Goal: Task Accomplishment & Management: Use online tool/utility

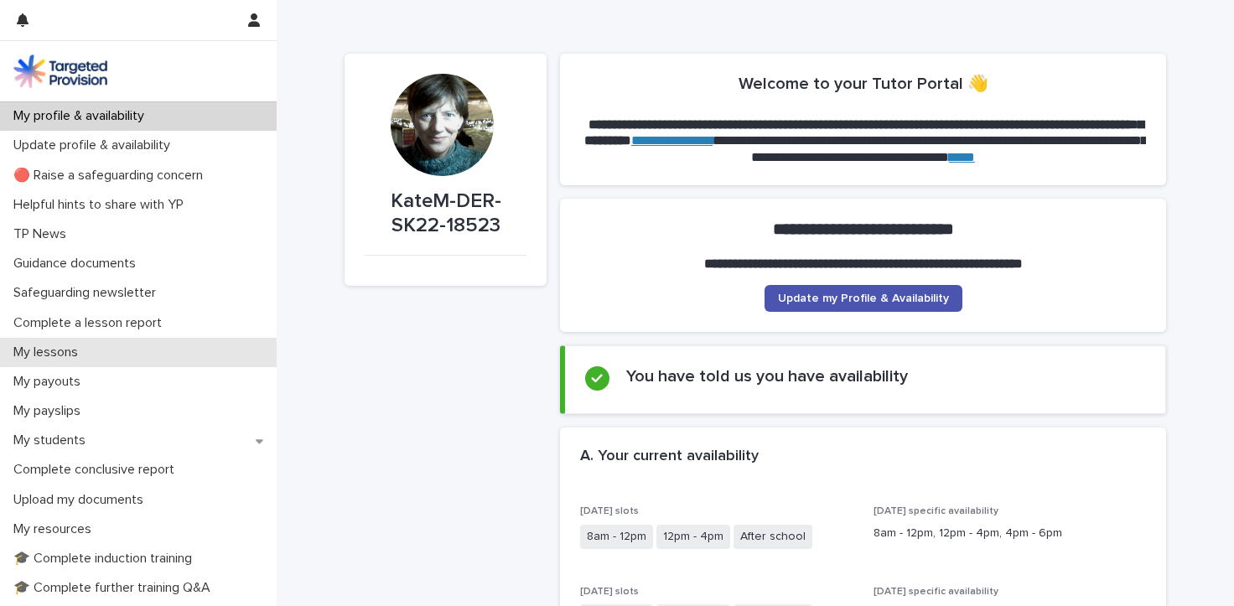
click at [65, 348] on p "My lessons" at bounding box center [49, 353] width 85 height 16
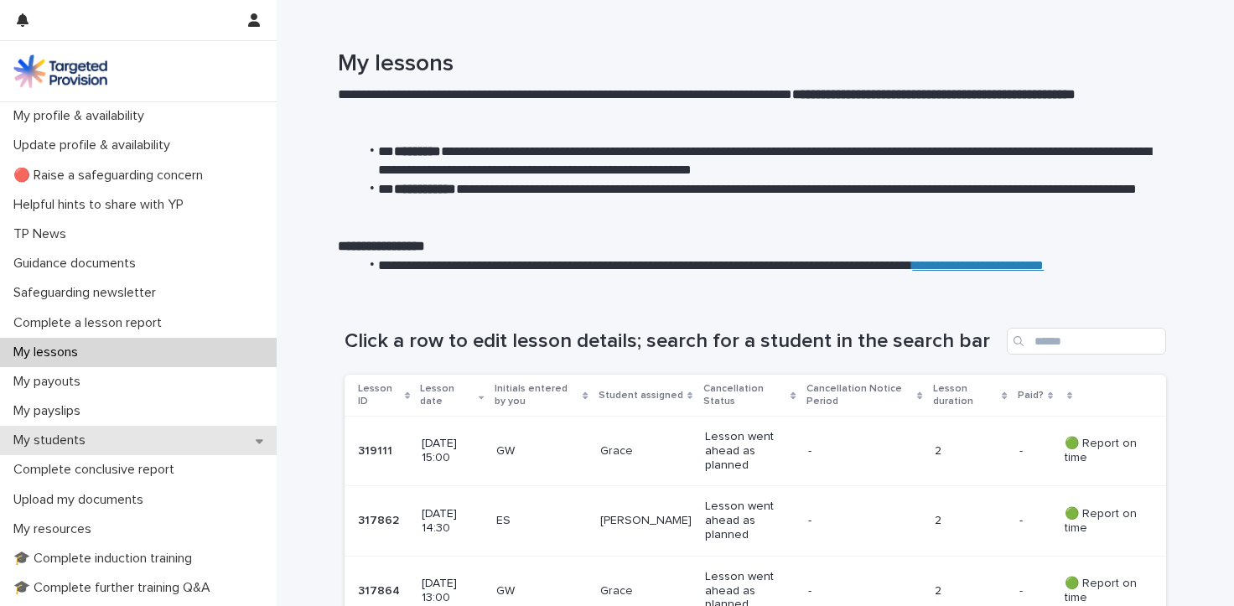
click at [60, 436] on p "My students" at bounding box center [53, 441] width 92 height 16
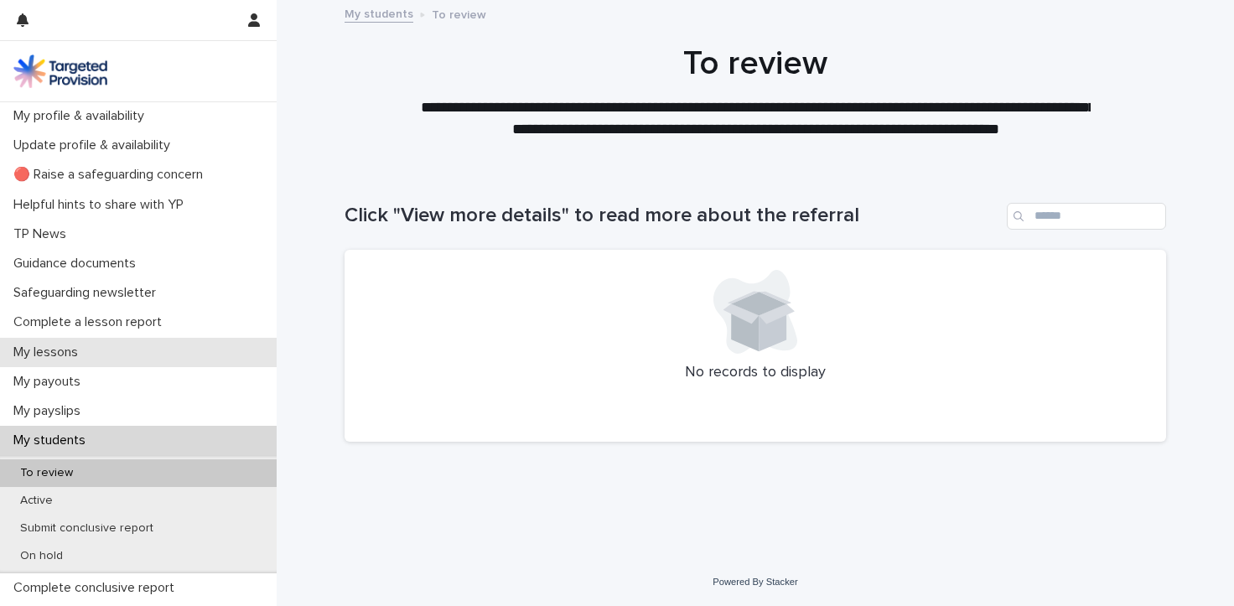
click at [49, 345] on p "My lessons" at bounding box center [49, 353] width 85 height 16
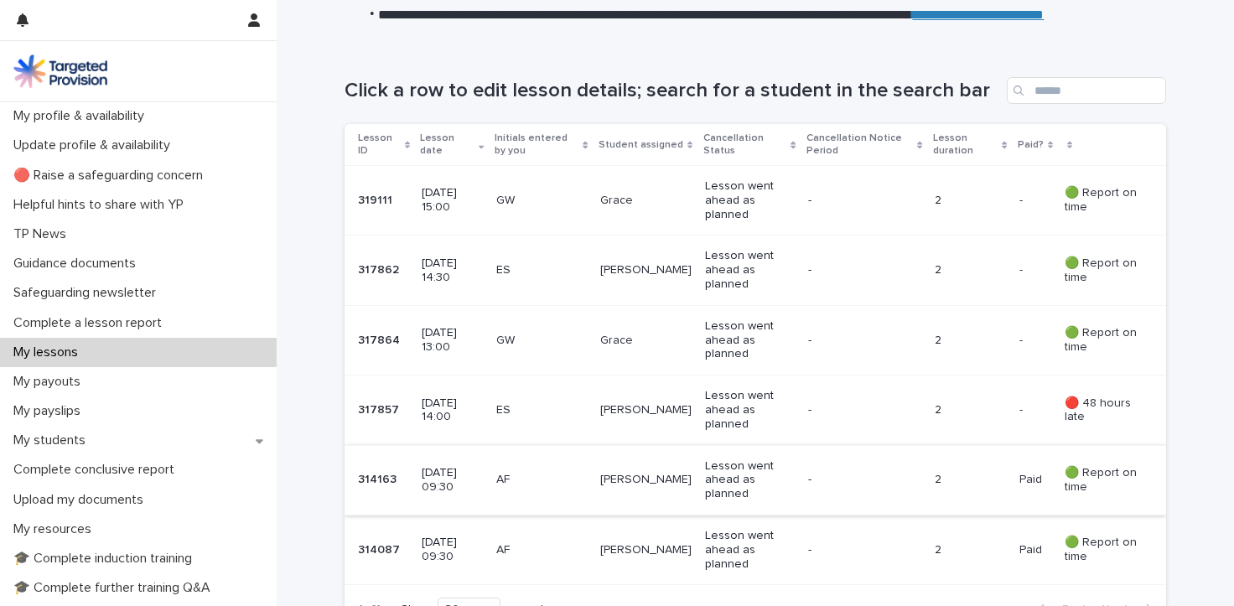
scroll to position [251, 0]
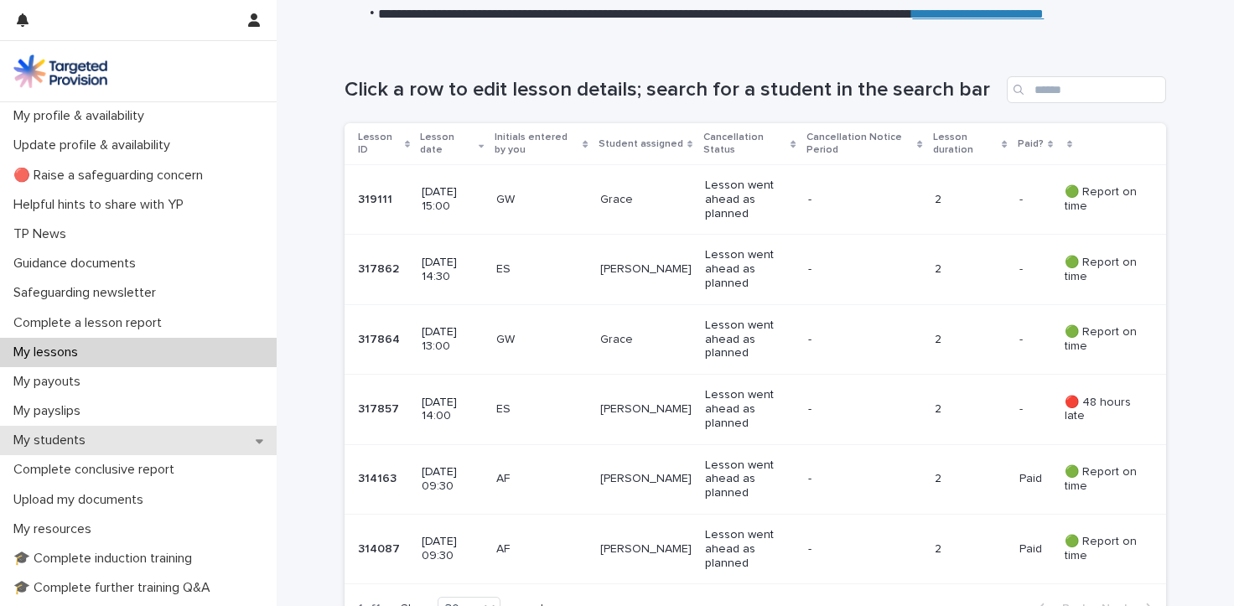
click at [68, 438] on p "My students" at bounding box center [53, 441] width 92 height 16
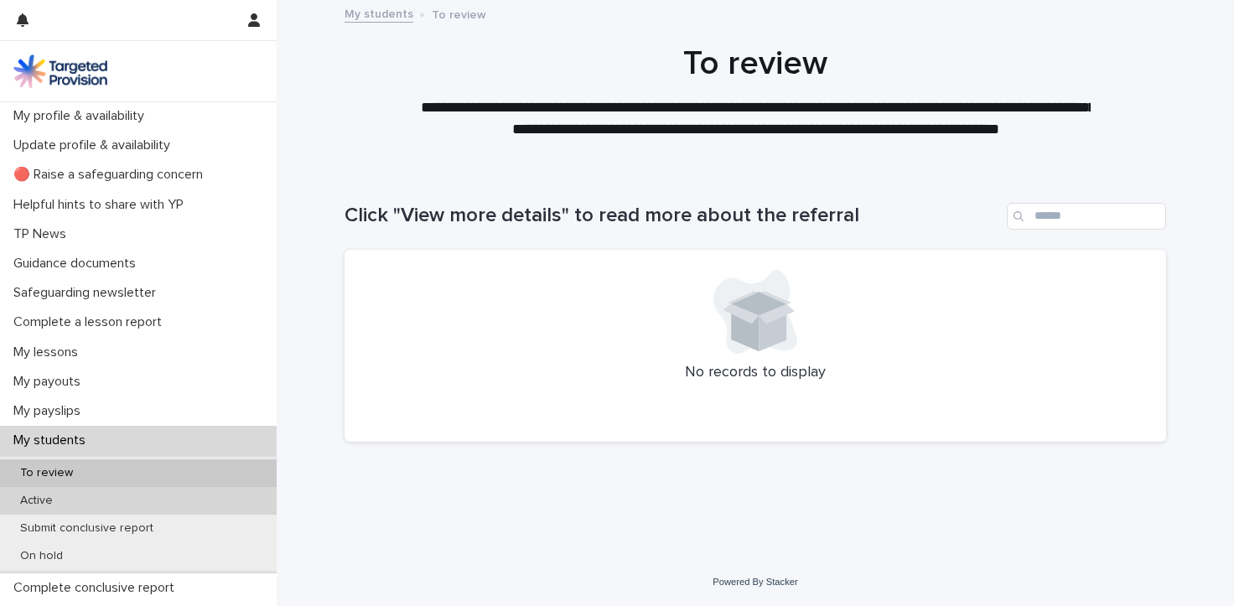
click at [30, 494] on p "Active" at bounding box center [37, 501] width 60 height 14
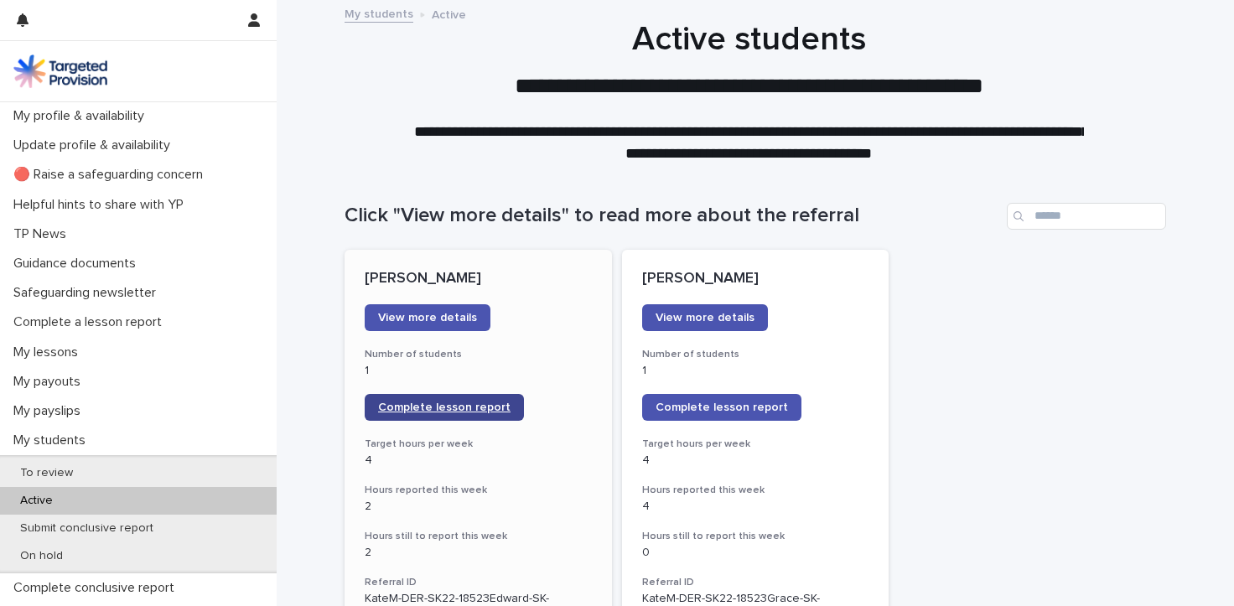
click at [397, 405] on span "Complete lesson report" at bounding box center [444, 408] width 132 height 12
